Goal: Entertainment & Leisure: Consume media (video, audio)

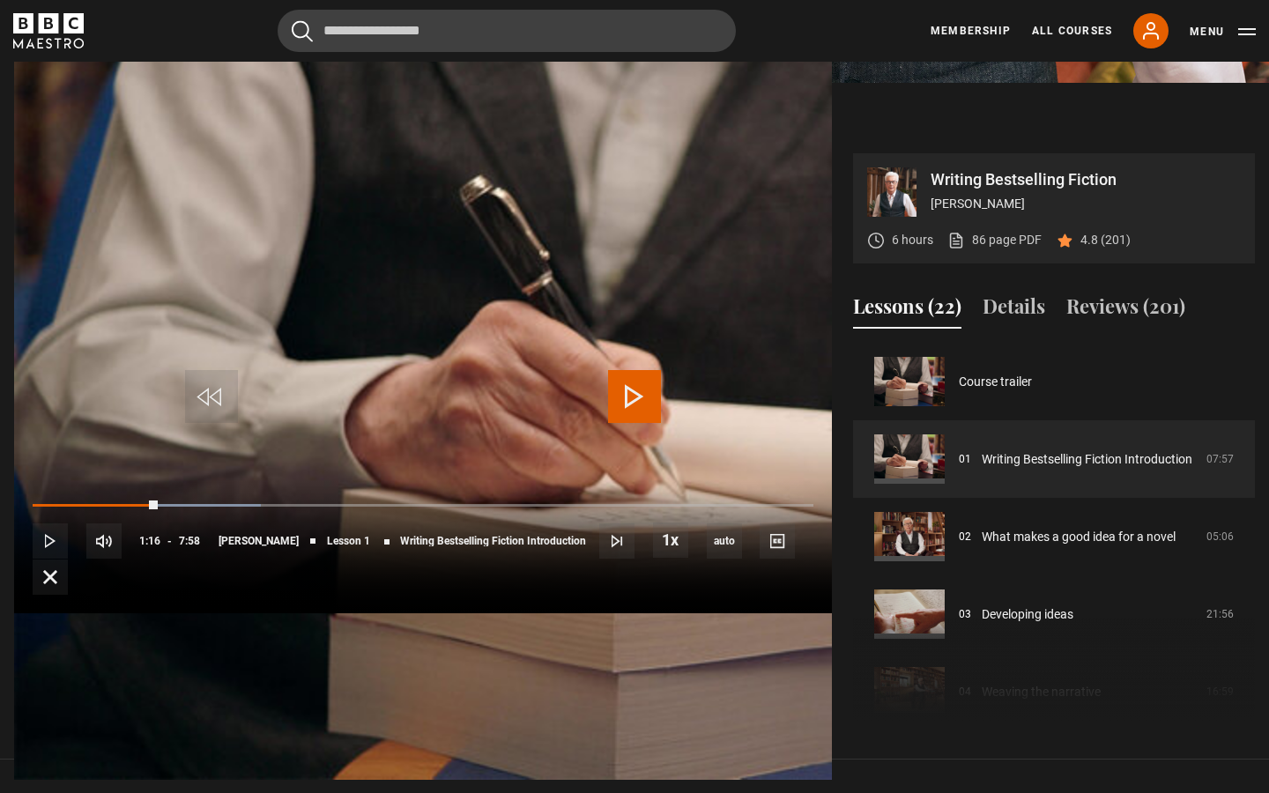
scroll to position [719, 0]
click at [630, 399] on span "Video Player" at bounding box center [634, 396] width 53 height 53
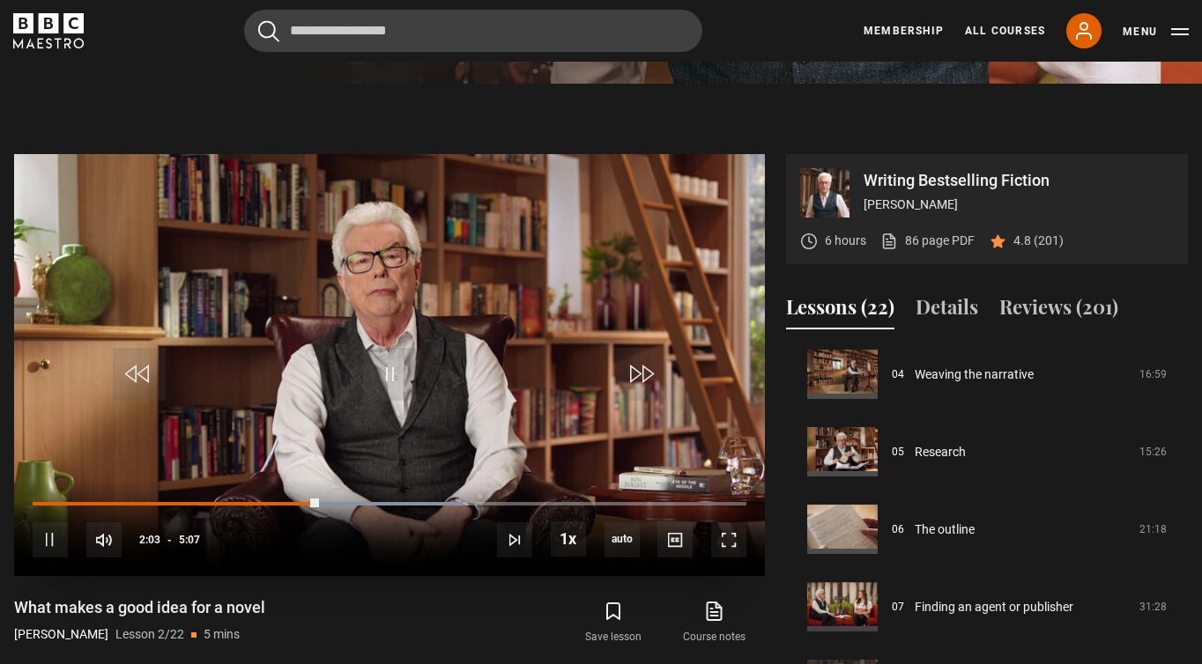
scroll to position [605, 0]
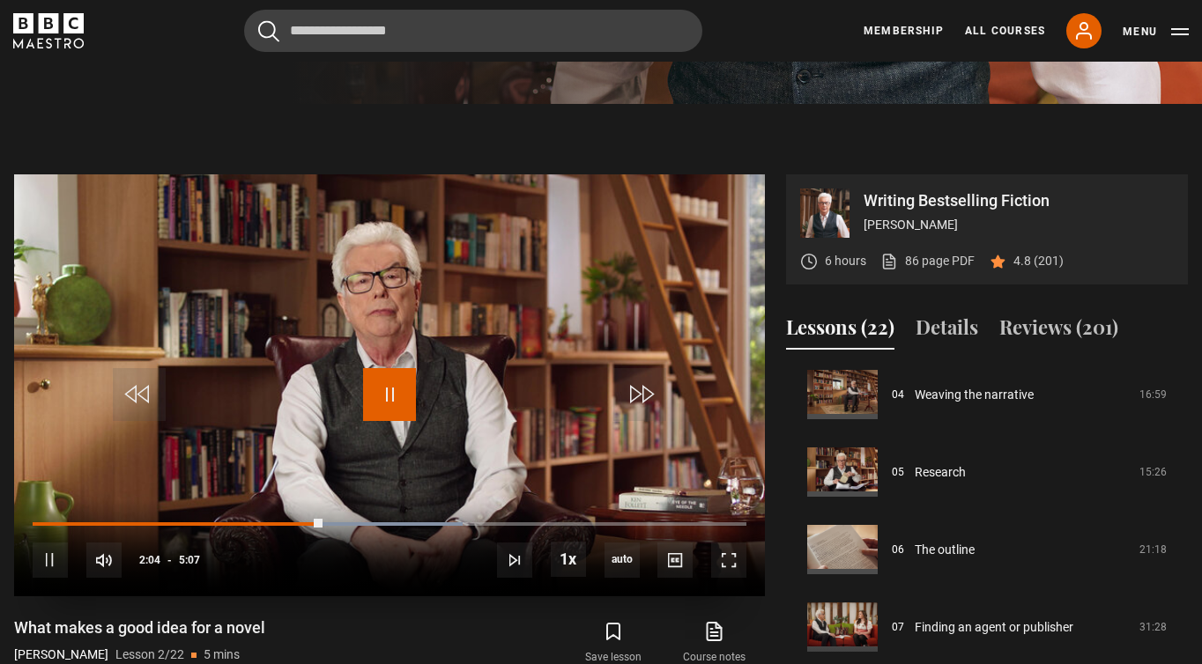
click at [386, 399] on span "Video Player" at bounding box center [389, 394] width 53 height 53
click at [393, 375] on span "Video Player" at bounding box center [389, 394] width 53 height 53
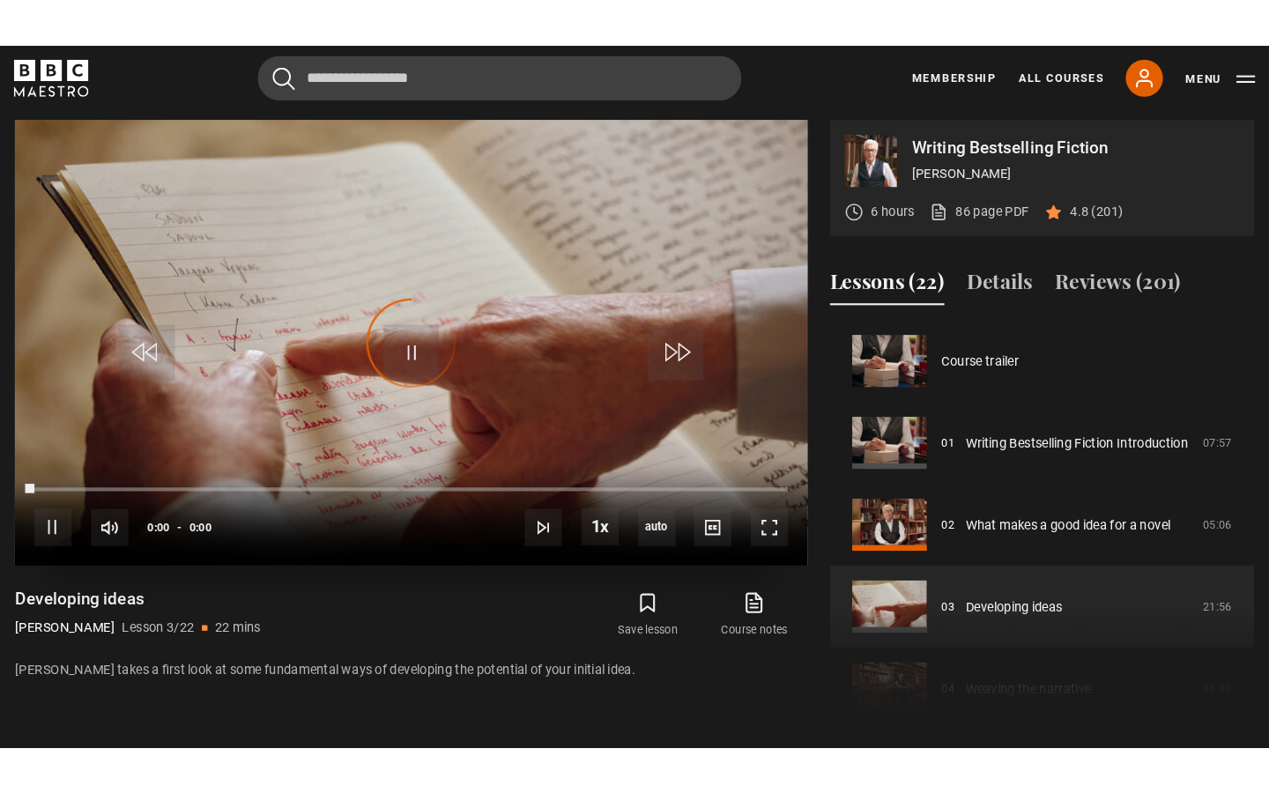
scroll to position [155, 0]
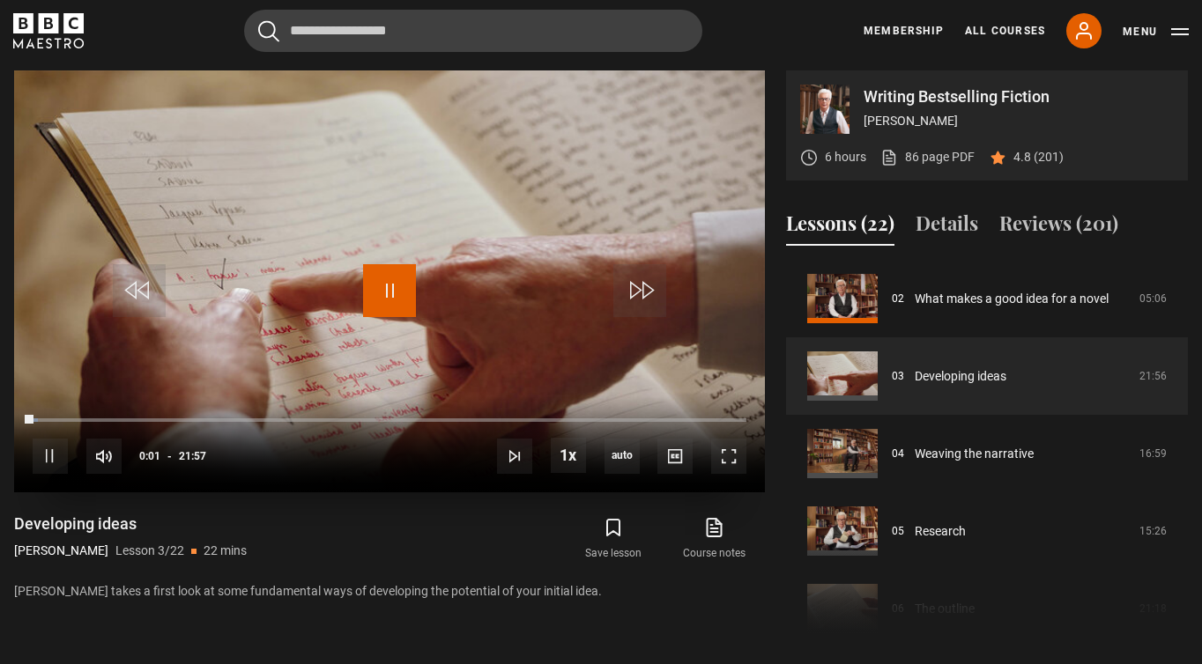
click at [397, 295] on span "Video Player" at bounding box center [389, 290] width 53 height 53
click at [390, 287] on span "Video Player" at bounding box center [389, 290] width 53 height 53
click at [728, 450] on span "Video Player" at bounding box center [728, 456] width 35 height 35
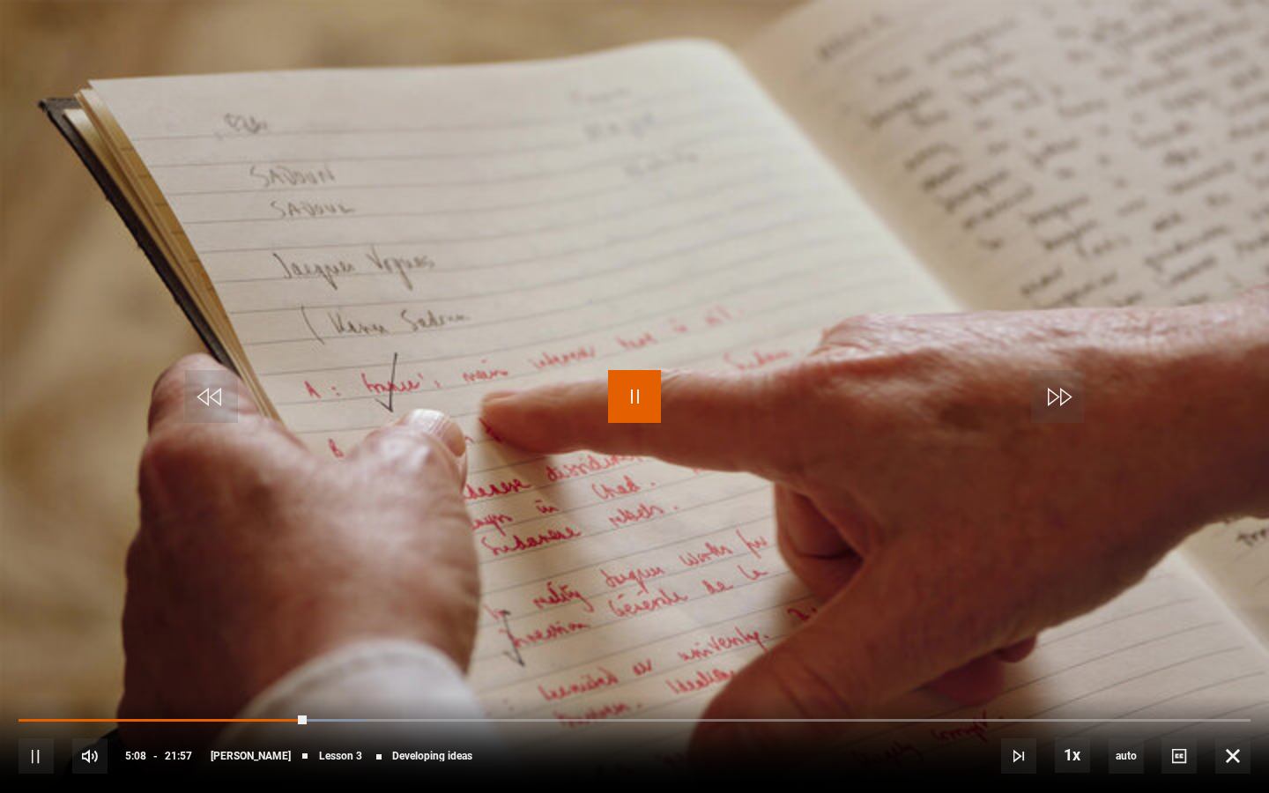
click at [642, 402] on span "Video Player" at bounding box center [634, 396] width 53 height 53
click at [637, 385] on span "Video Player" at bounding box center [634, 396] width 53 height 53
click at [631, 383] on span "Video Player" at bounding box center [634, 396] width 53 height 53
click at [625, 390] on span "Video Player" at bounding box center [634, 396] width 53 height 53
click at [638, 395] on span "Video Player" at bounding box center [634, 396] width 53 height 53
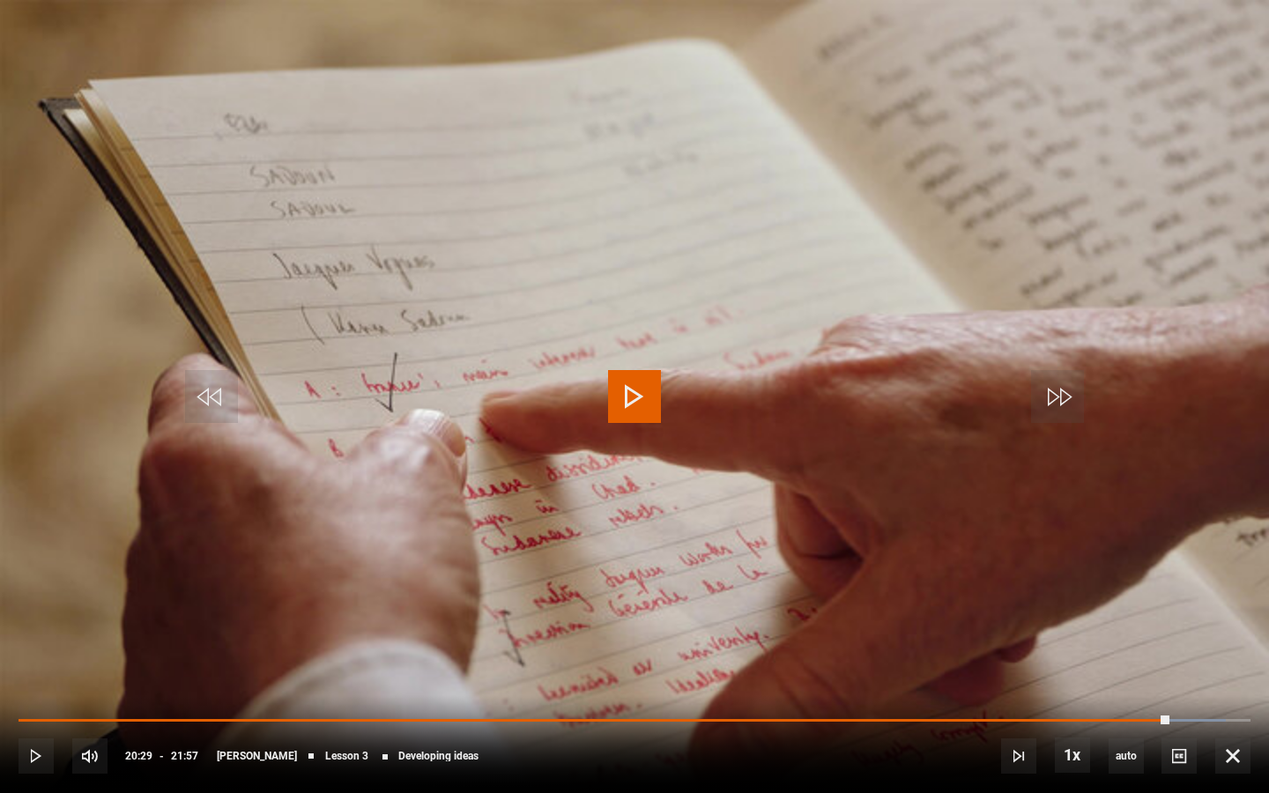
click at [643, 395] on span "Video Player" at bounding box center [634, 396] width 53 height 53
click at [631, 394] on span "Video Player" at bounding box center [634, 396] width 53 height 53
click at [624, 397] on span "Video Player" at bounding box center [634, 396] width 53 height 53
click at [635, 403] on span "Video Player" at bounding box center [634, 396] width 53 height 53
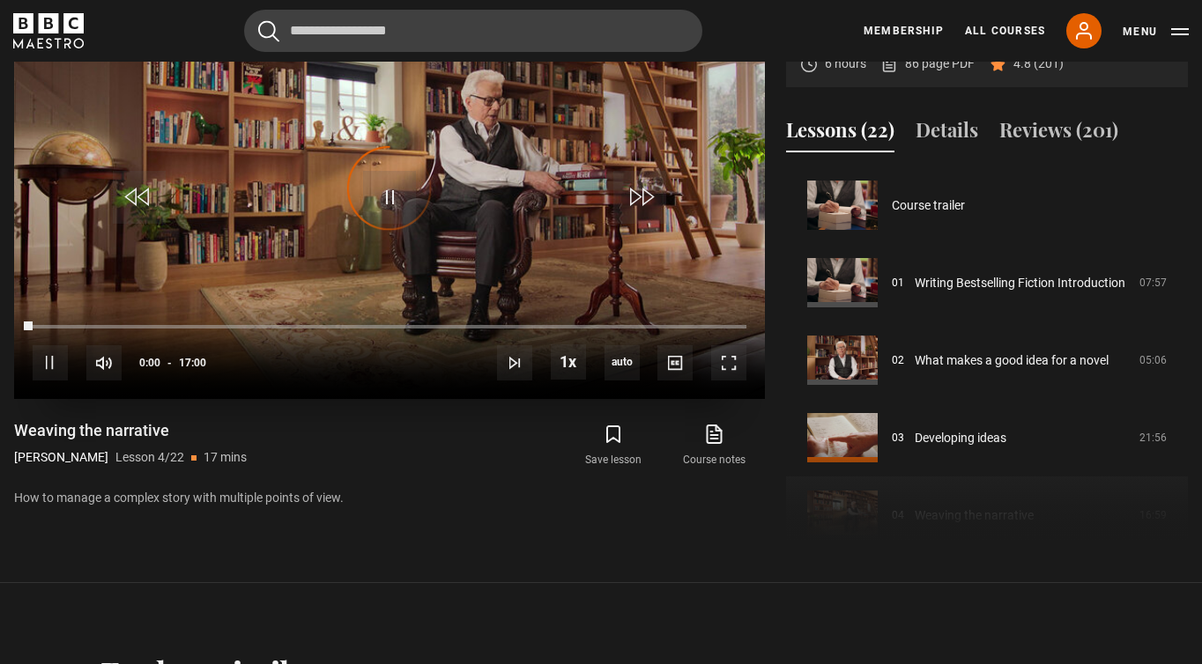
scroll to position [233, 0]
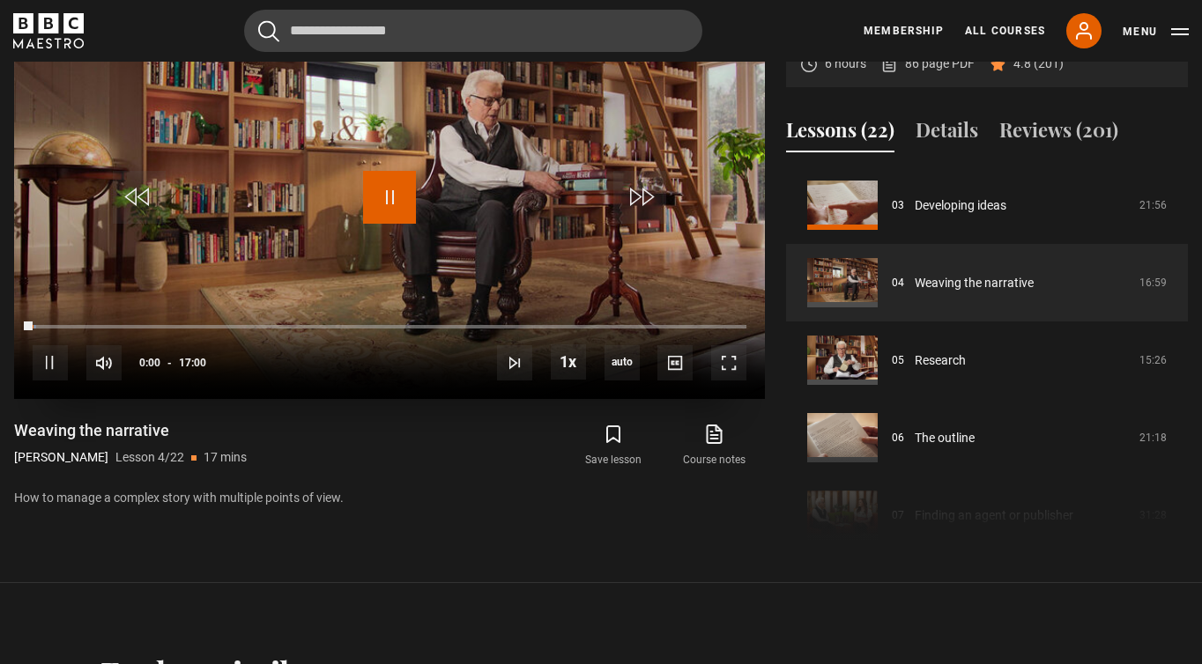
click at [398, 199] on span "Video Player" at bounding box center [389, 197] width 53 height 53
